Goal: Task Accomplishment & Management: Complete application form

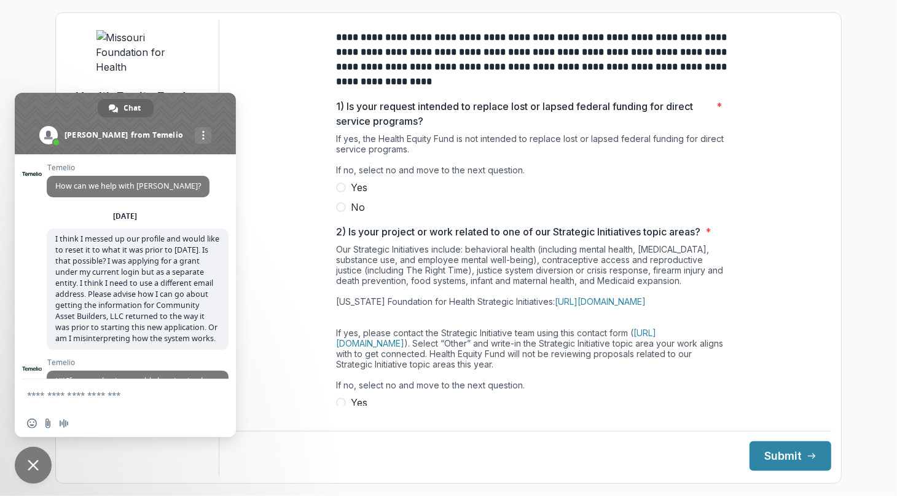
scroll to position [2136, 0]
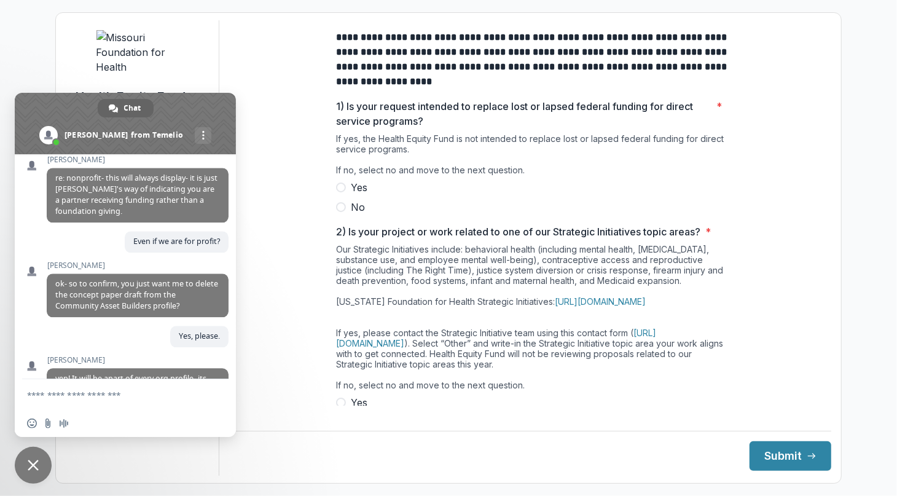
click at [336, 212] on span at bounding box center [341, 207] width 10 height 10
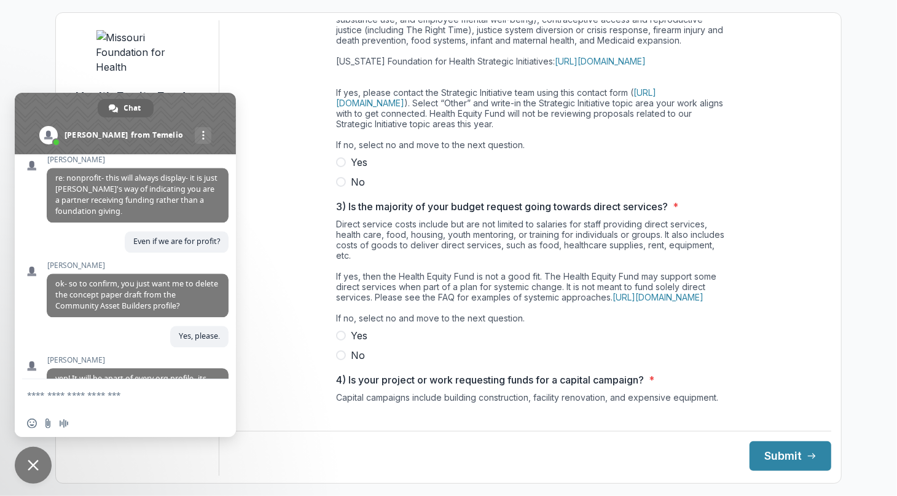
scroll to position [246, 0]
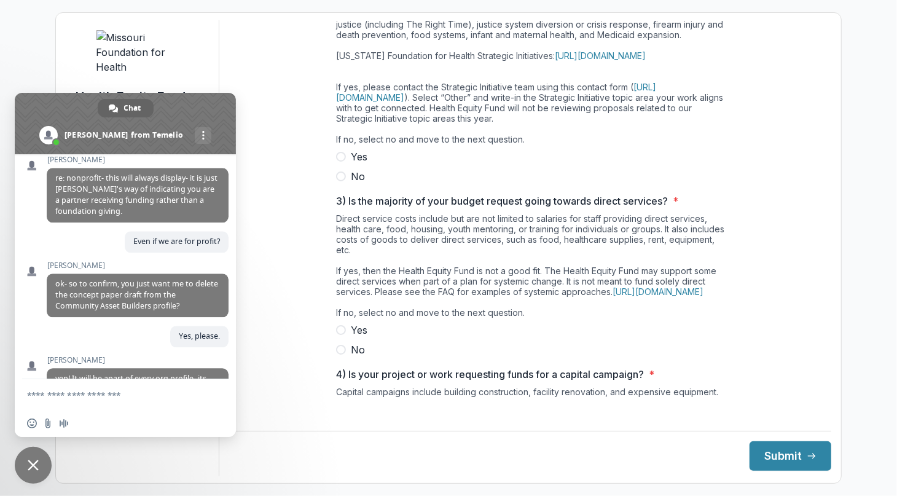
click at [340, 181] on span at bounding box center [341, 176] width 10 height 10
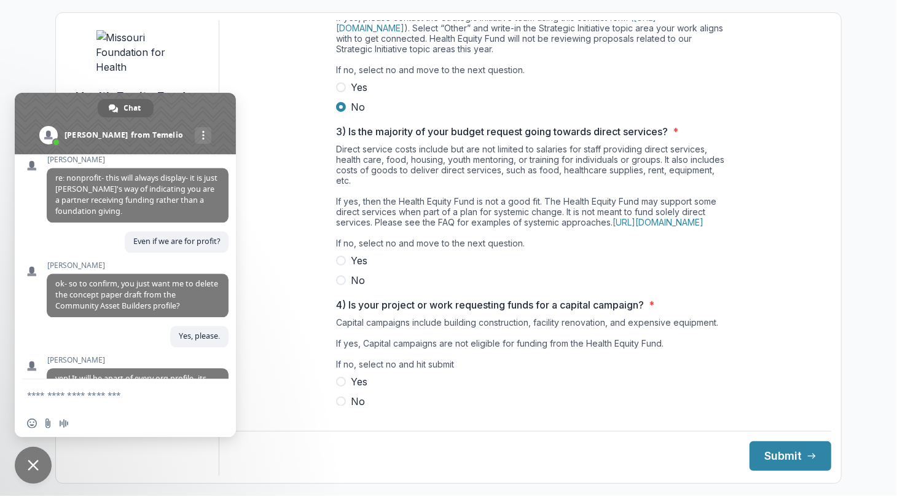
scroll to position [348, 0]
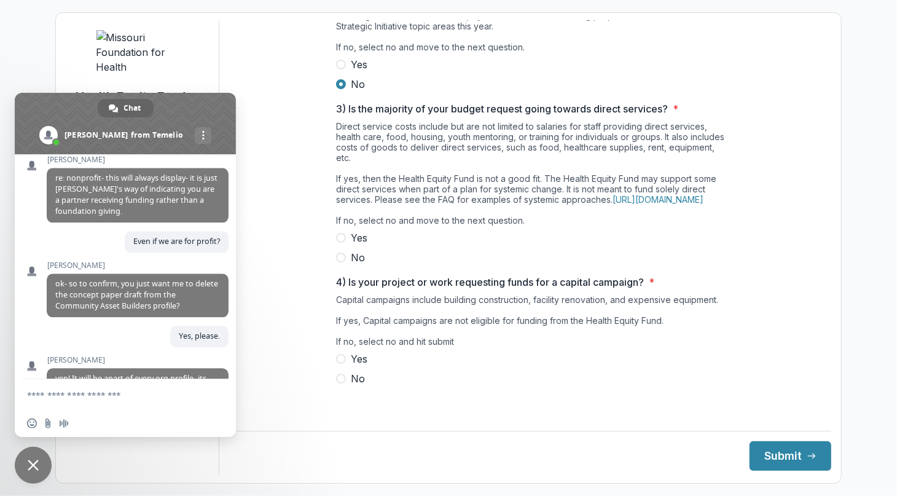
click at [346, 264] on label "No" at bounding box center [532, 257] width 393 height 15
click at [341, 386] on label "No" at bounding box center [532, 378] width 393 height 15
click at [781, 456] on button "Submit" at bounding box center [790, 455] width 82 height 29
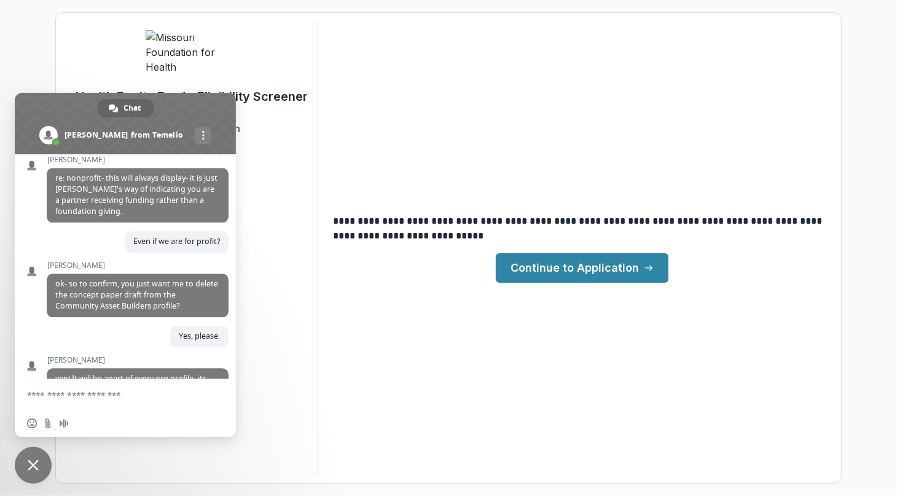
click at [218, 103] on span at bounding box center [125, 123] width 221 height 61
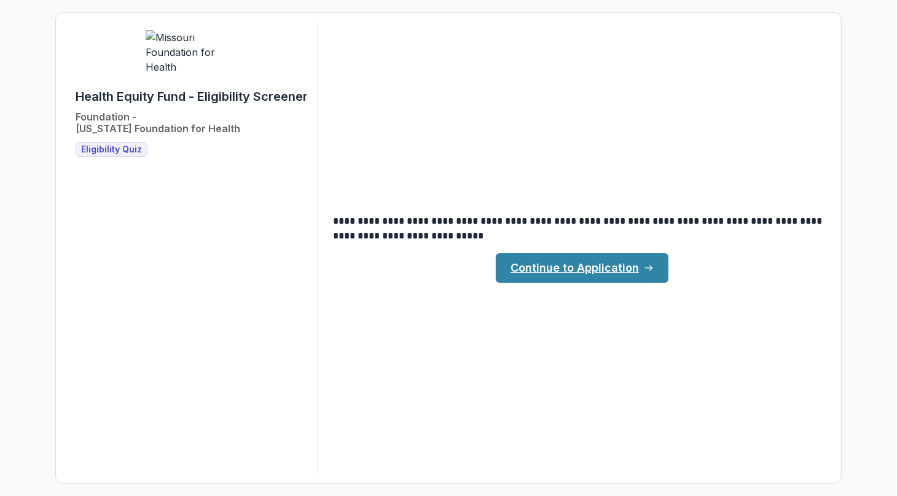
click at [567, 262] on link "Continue to Application" at bounding box center [582, 267] width 173 height 29
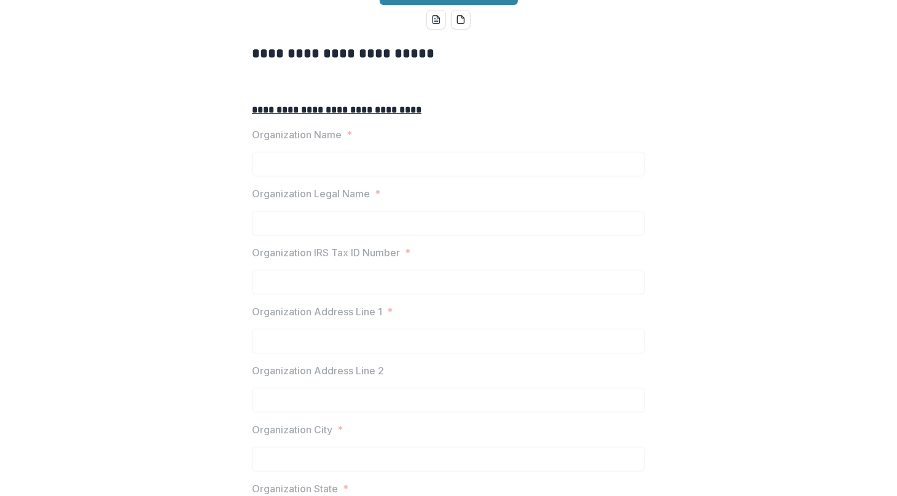
scroll to position [246, 0]
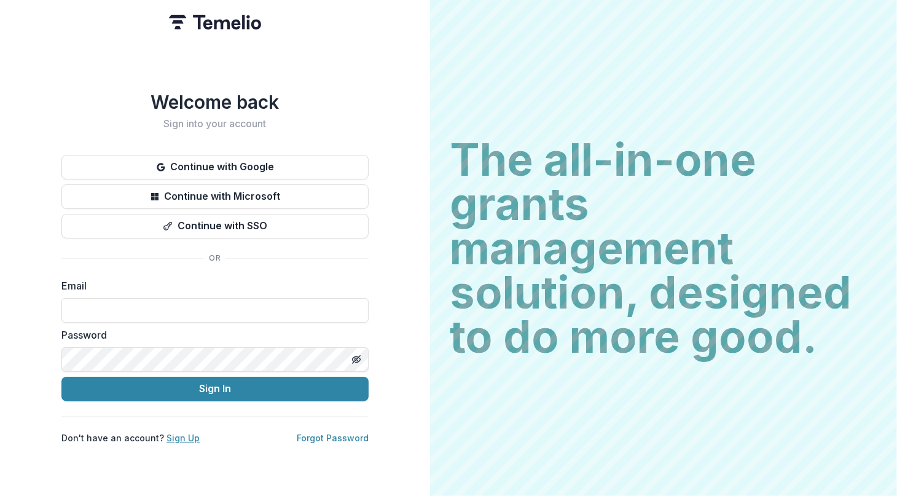
click at [177, 432] on link "Sign Up" at bounding box center [182, 437] width 33 height 10
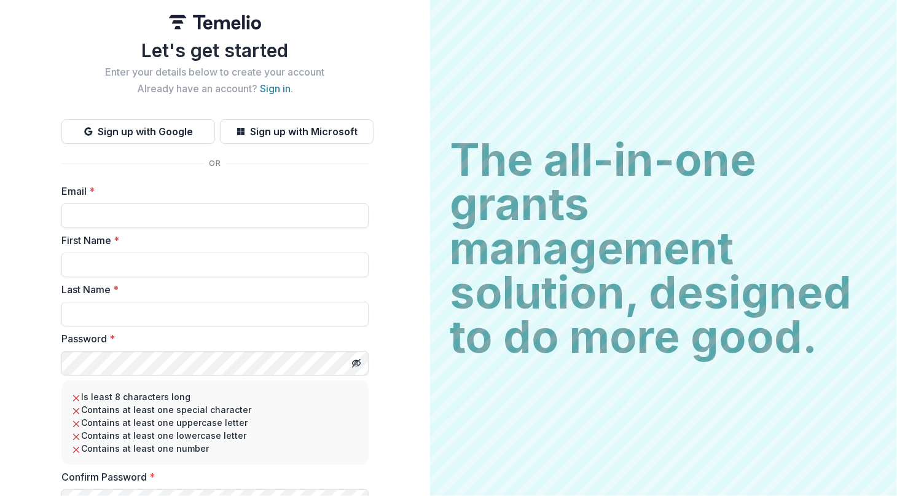
click at [87, 217] on input "Email *" at bounding box center [214, 215] width 307 height 25
type input "**********"
type input "*****"
type input "*******"
click at [348, 360] on button "Toggle password visibility" at bounding box center [356, 363] width 20 height 20
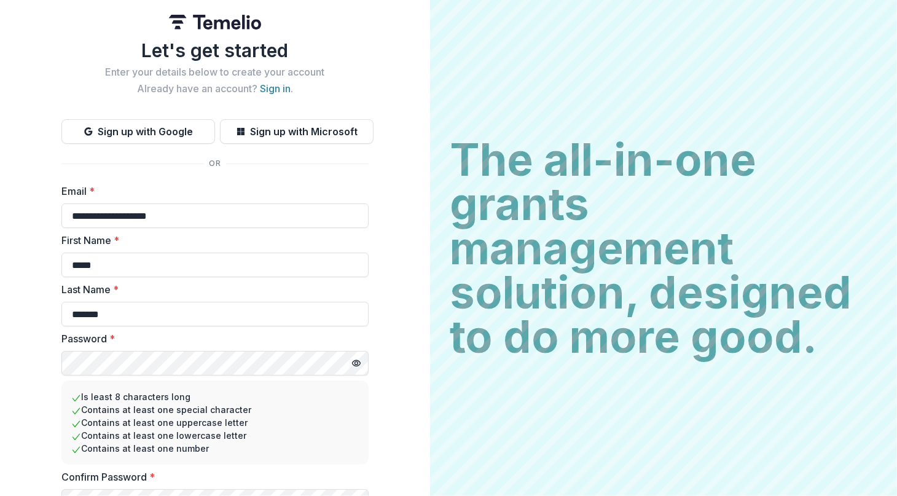
scroll to position [61, 0]
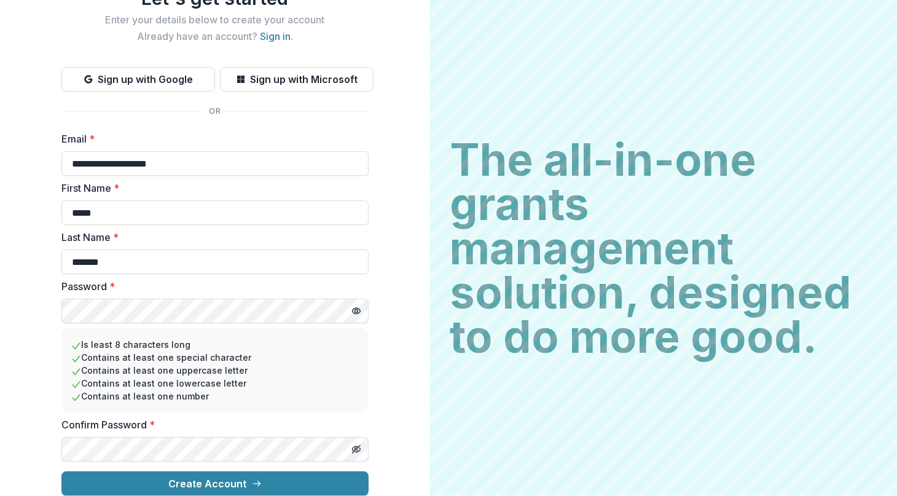
click at [353, 446] on icon "Toggle password visibility" at bounding box center [356, 448] width 6 height 5
click at [198, 472] on button "Create Account" at bounding box center [214, 483] width 307 height 25
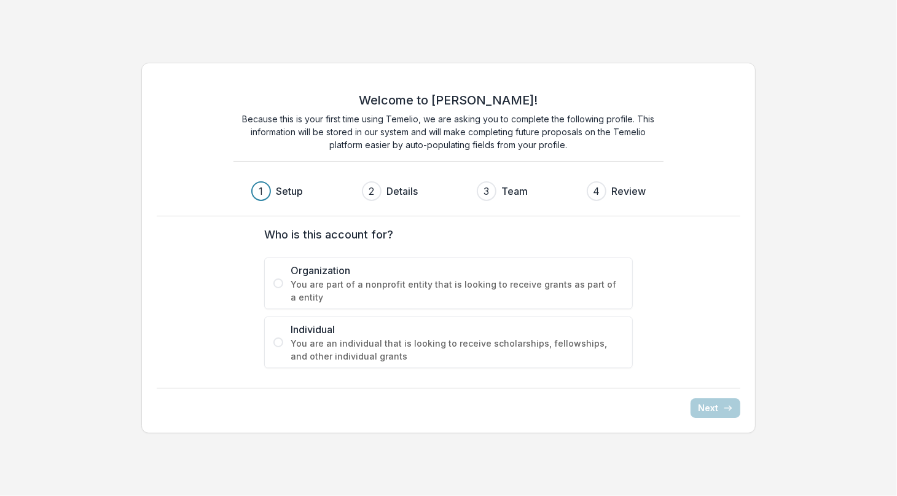
click at [278, 281] on span at bounding box center [278, 283] width 10 height 10
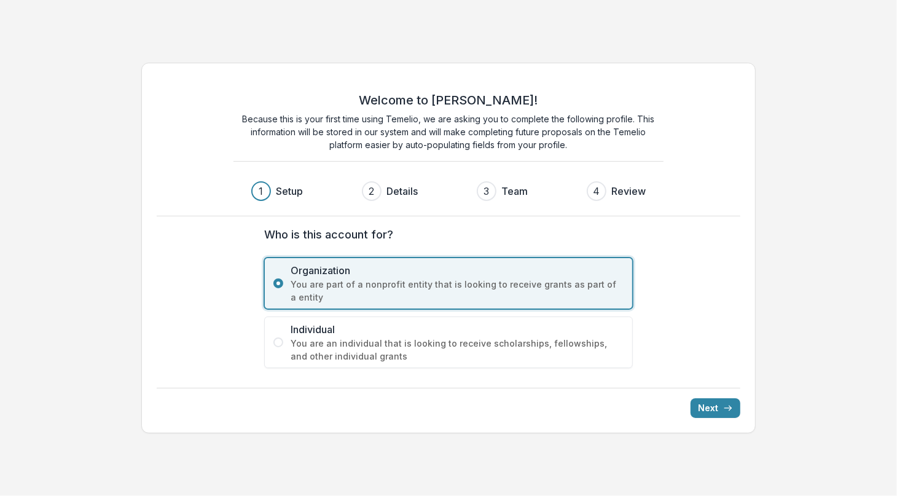
click at [714, 406] on button "Next" at bounding box center [715, 408] width 50 height 20
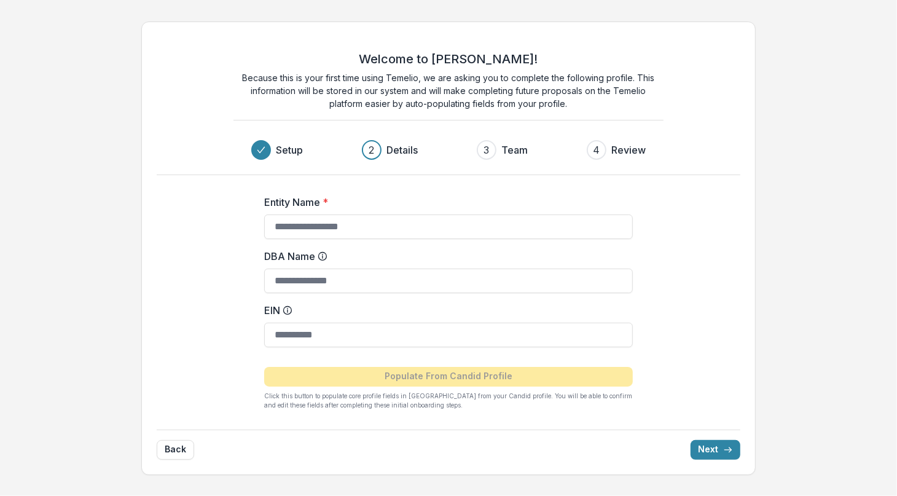
click at [283, 232] on input "Entity Name *" at bounding box center [448, 226] width 368 height 25
type input "**********"
click at [297, 330] on input "EIN" at bounding box center [448, 334] width 368 height 25
click at [343, 333] on input "EIN" at bounding box center [448, 334] width 368 height 25
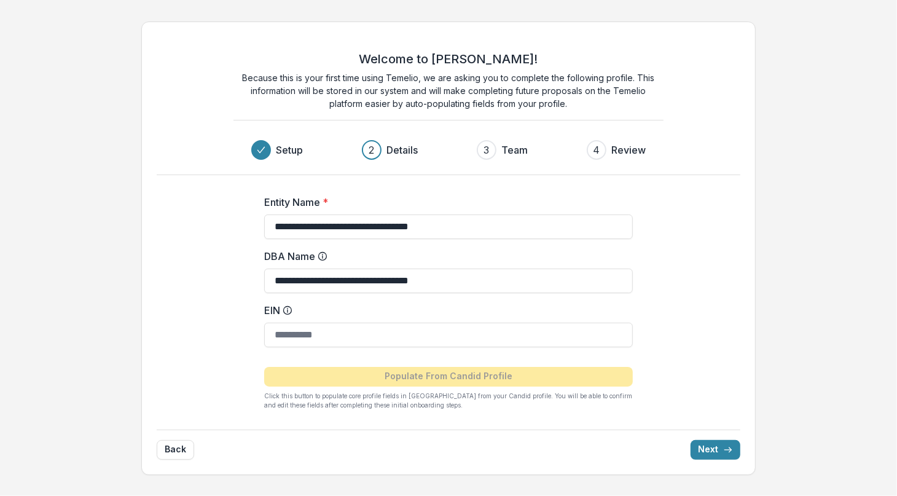
paste input "**********"
type input "**********"
click at [719, 445] on button "Next" at bounding box center [715, 450] width 50 height 20
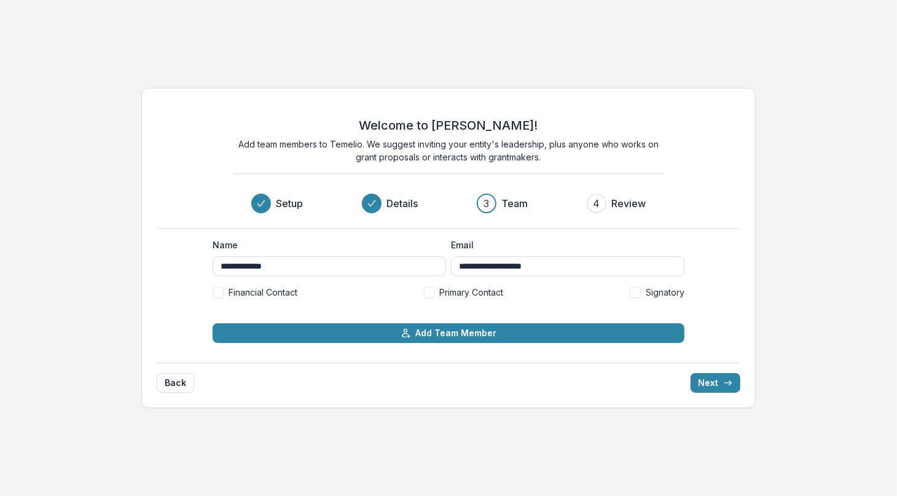
click at [464, 297] on span "Primary Contact" at bounding box center [472, 292] width 64 height 13
click at [456, 333] on button "Add Team Member" at bounding box center [448, 333] width 472 height 20
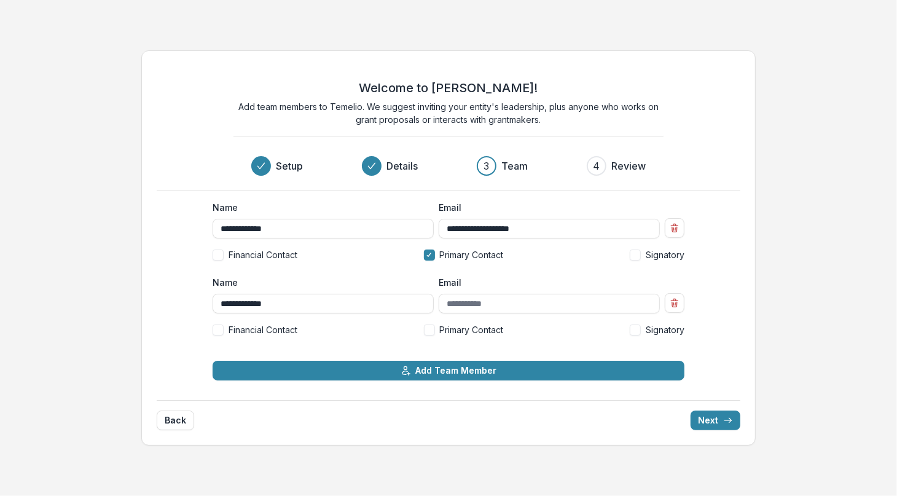
type input "**********"
click at [468, 308] on input "Email" at bounding box center [548, 304] width 221 height 20
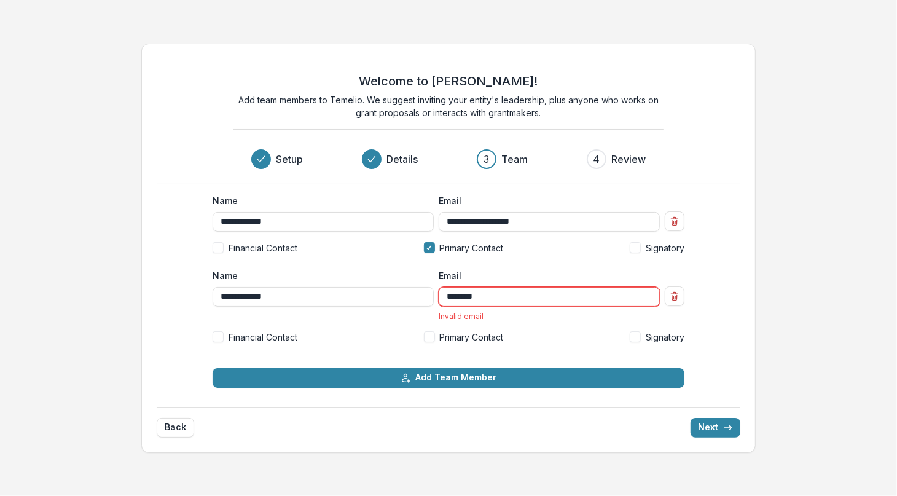
type input "**********"
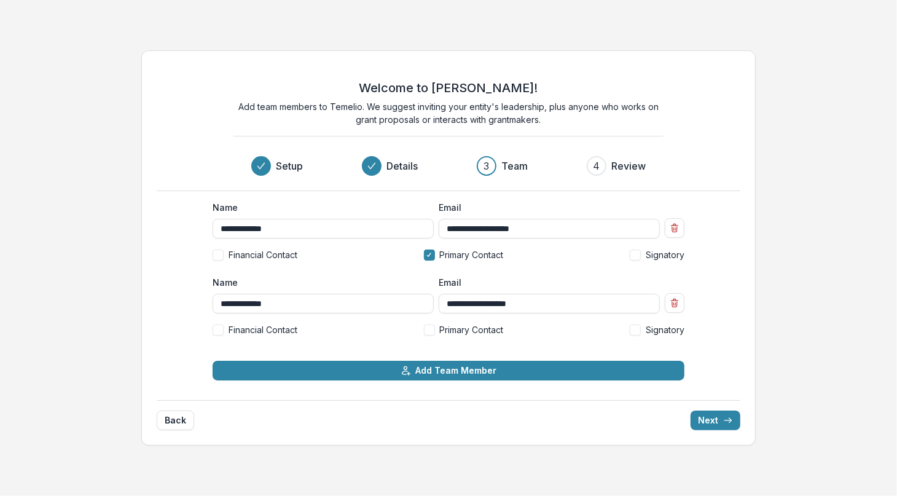
click at [663, 331] on span "Signatory" at bounding box center [664, 329] width 39 height 13
click at [476, 368] on button "Add Team Member" at bounding box center [448, 370] width 472 height 20
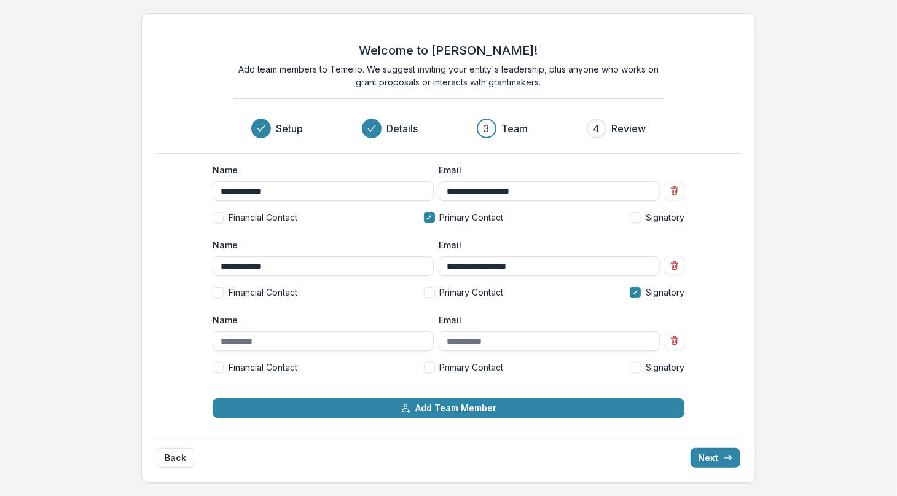
click at [252, 340] on input "Name" at bounding box center [322, 341] width 221 height 20
type input "*"
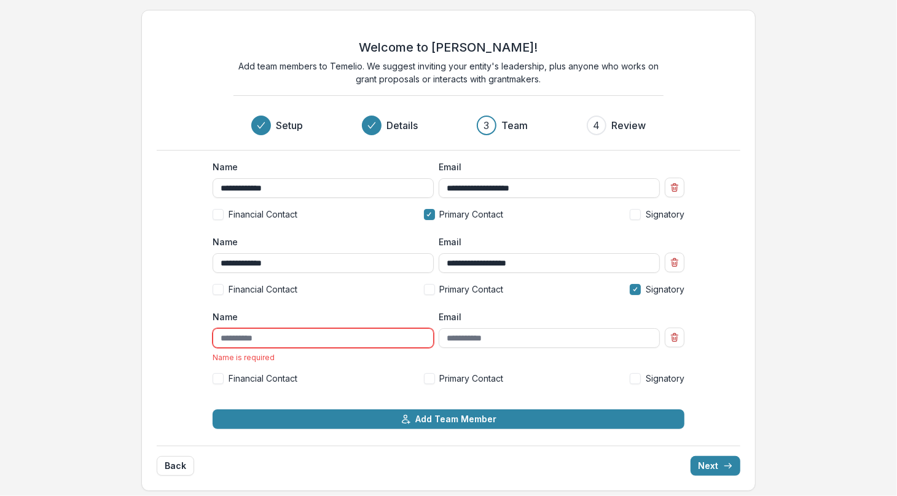
click at [671, 335] on line "Remove team member" at bounding box center [674, 335] width 7 height 0
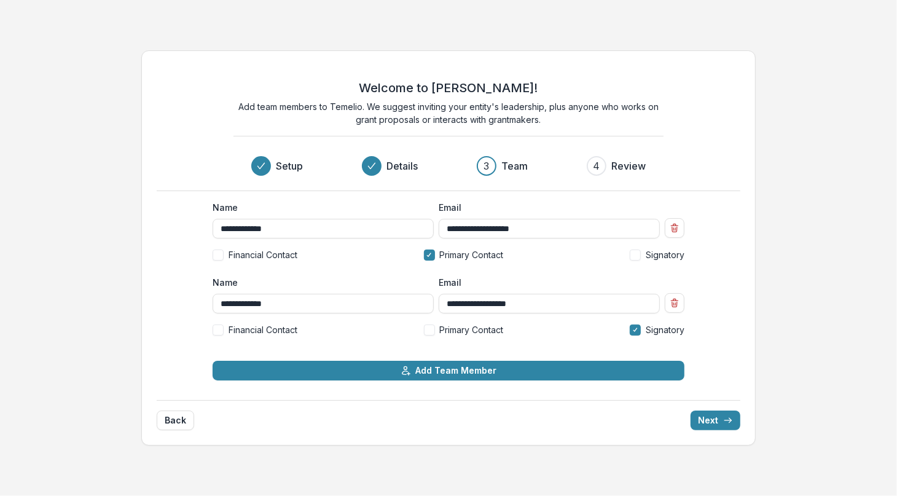
click at [719, 423] on button "Next" at bounding box center [715, 420] width 50 height 20
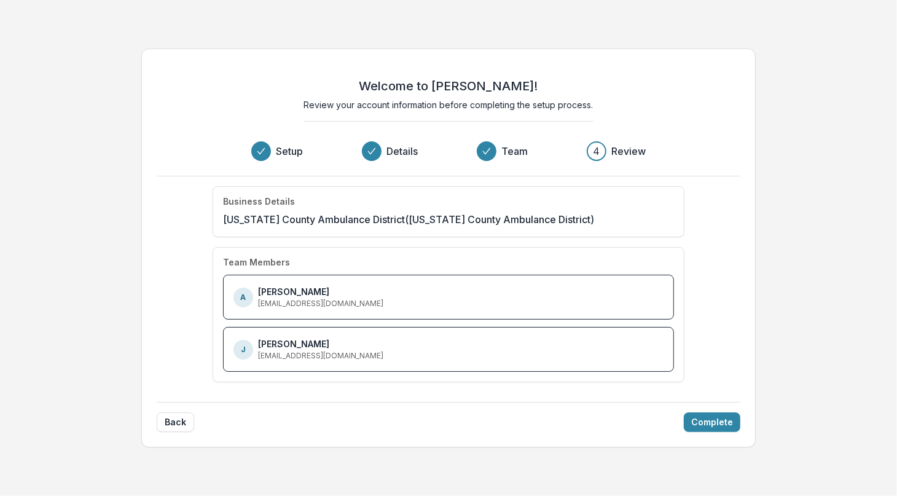
click at [721, 421] on button "Complete" at bounding box center [712, 422] width 57 height 20
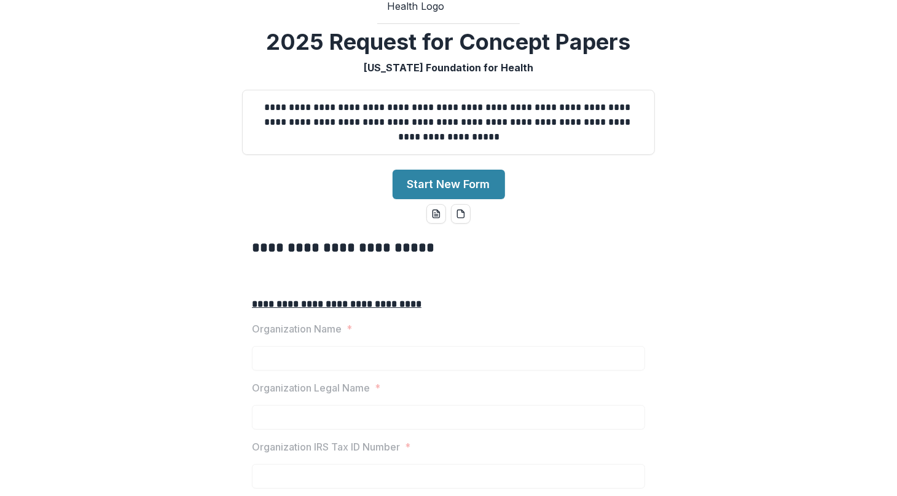
scroll to position [163, 0]
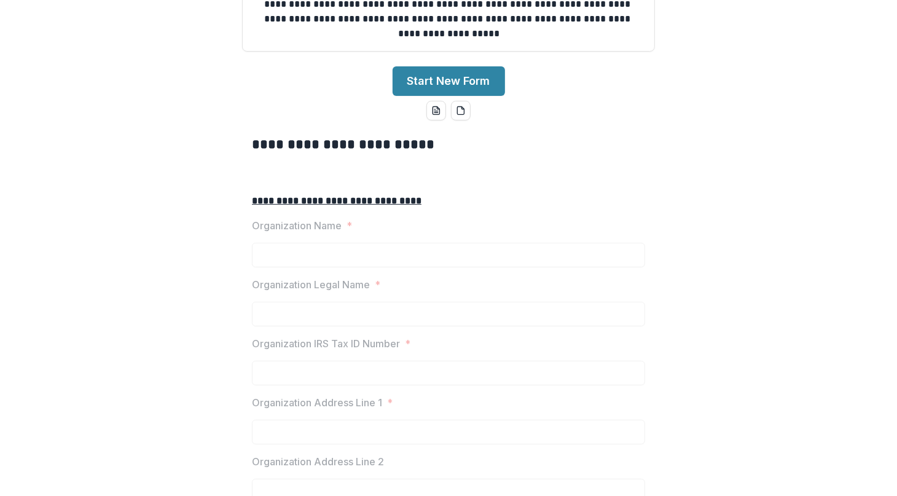
click at [454, 96] on button "Start New Form" at bounding box center [448, 80] width 112 height 29
